Goal: Task Accomplishment & Management: Manage account settings

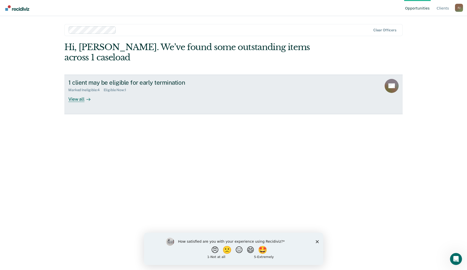
click at [83, 92] on div "View all" at bounding box center [82, 97] width 28 height 10
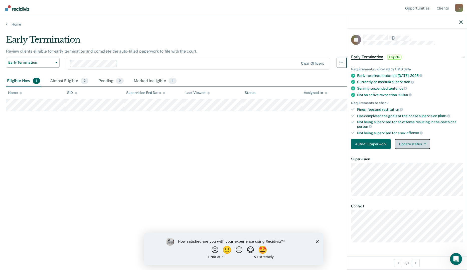
click at [408, 146] on button "Update status" at bounding box center [412, 144] width 35 height 10
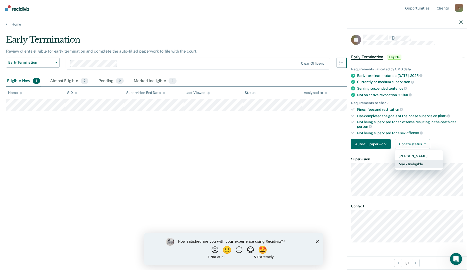
click at [407, 165] on button "Mark Ineligible" at bounding box center [419, 164] width 48 height 8
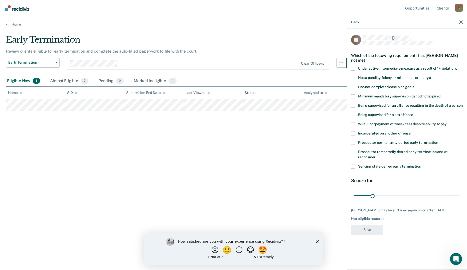
click at [354, 86] on span at bounding box center [353, 87] width 4 height 4
click at [414, 85] on input "Has not completed case plan goals" at bounding box center [414, 85] width 0 height 0
click at [364, 233] on button "Save" at bounding box center [367, 230] width 32 height 10
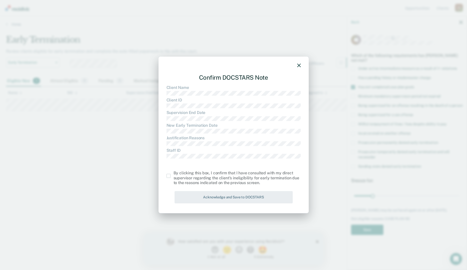
click at [168, 176] on span at bounding box center [169, 176] width 4 height 4
click at [174, 174] on input "checkbox" at bounding box center [174, 174] width 0 height 0
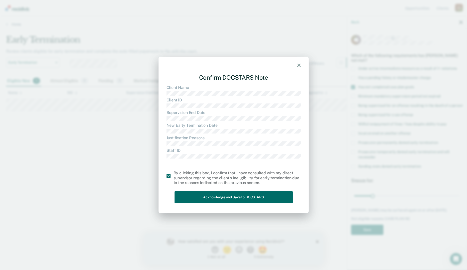
click at [232, 205] on div "Confirm DOCSTARS Note Client Name Client ID Supervision End Date New Early Term…" at bounding box center [234, 135] width 150 height 157
click at [235, 196] on button "Acknowledge and Save to DOCSTARS" at bounding box center [234, 197] width 118 height 12
